Goal: Transaction & Acquisition: Purchase product/service

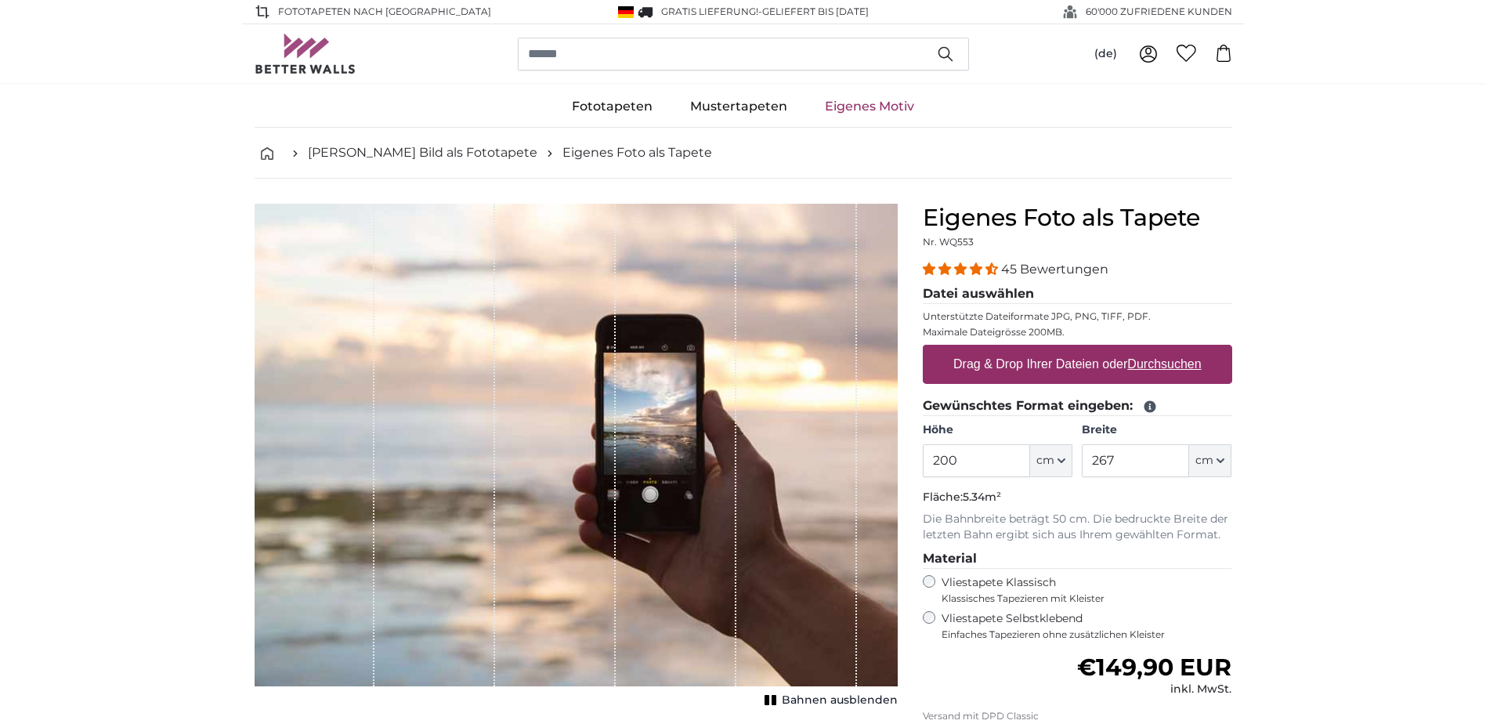
click at [1175, 364] on u "Durchsuchen" at bounding box center [1165, 363] width 74 height 13
click at [1175, 349] on input "Drag & Drop Ihrer Dateien oder Durchsuchen" at bounding box center [1077, 347] width 309 height 5
type input "**********"
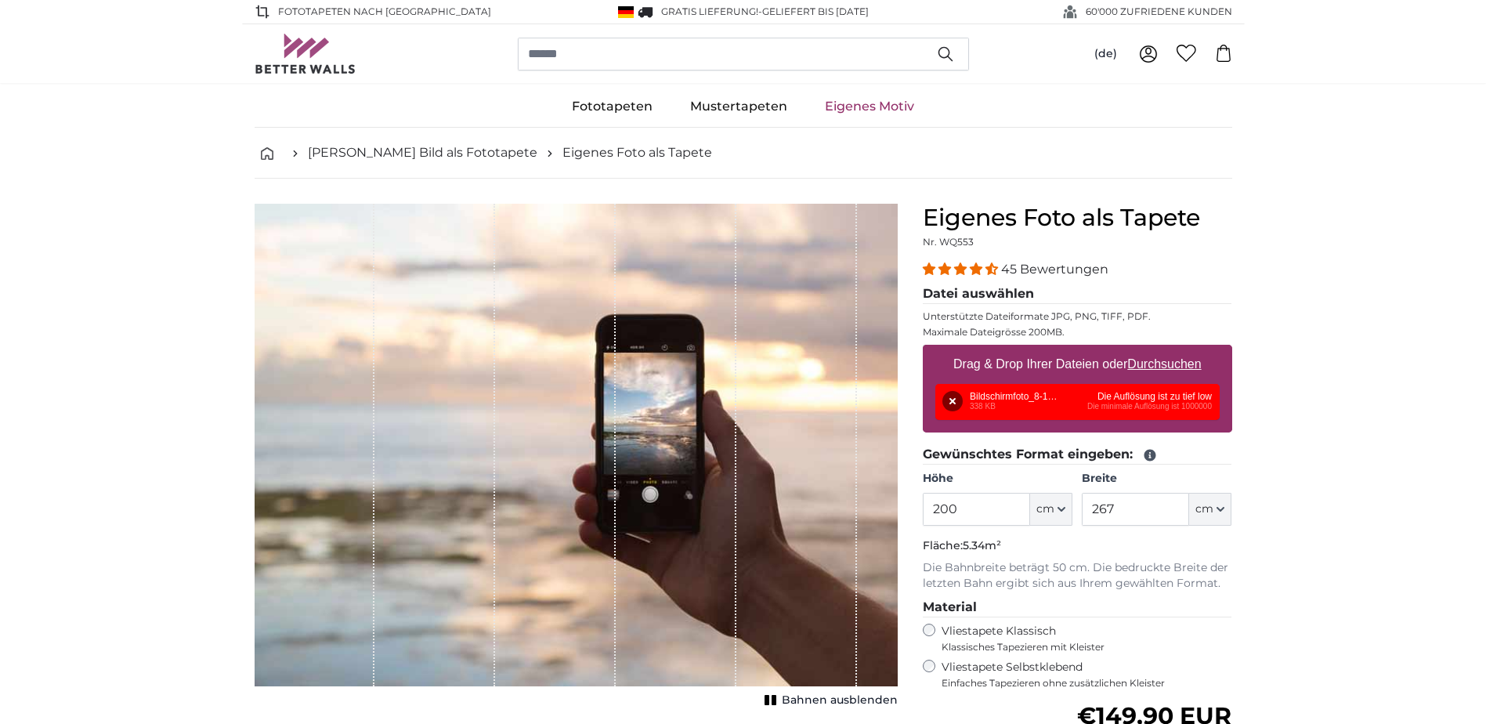
click at [1132, 399] on div "Entfernen Nochmal versuchen Entfernen Hochladen Abbrechen Nochmal versuchen Ent…" at bounding box center [1078, 402] width 284 height 36
click at [1131, 399] on div "Entfernen Nochmal versuchen Entfernen Hochladen Abbrechen Nochmal versuchen Ent…" at bounding box center [1078, 402] width 284 height 36
click at [1167, 366] on u "Durchsuchen" at bounding box center [1165, 363] width 74 height 13
click at [1167, 349] on input "Drag & Drop Ihrer Dateien oder Durchsuchen" at bounding box center [1077, 347] width 309 height 5
